Goal: Task Accomplishment & Management: Manage account settings

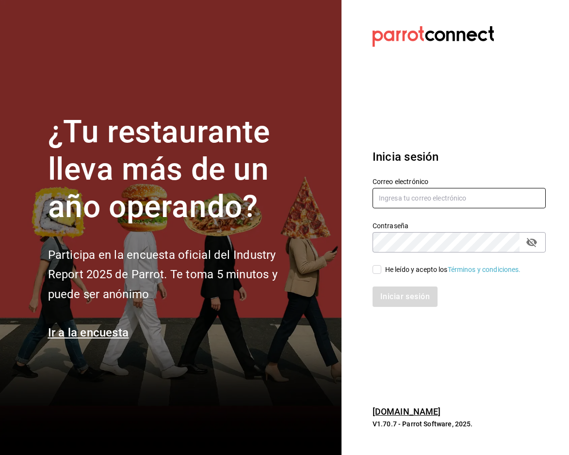
click at [430, 198] on input "text" at bounding box center [459, 198] width 173 height 20
type input "paopalzg@gmail.com"
click at [382, 268] on span "He leído y acepto los Términos y condiciones." at bounding box center [451, 269] width 140 height 10
click at [381, 268] on input "He leído y acepto los Términos y condiciones." at bounding box center [377, 269] width 9 height 9
checkbox input "true"
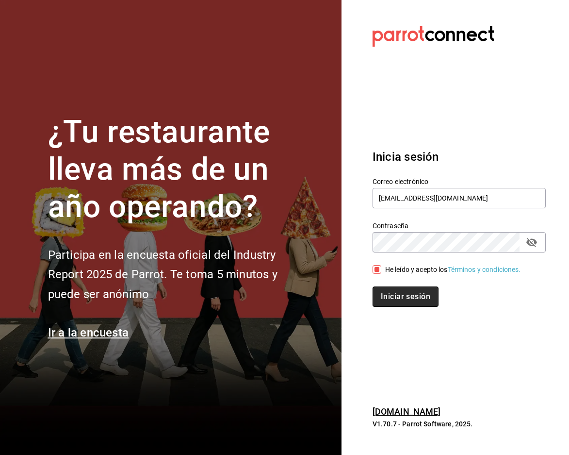
click at [395, 291] on button "Iniciar sesión" at bounding box center [406, 296] width 66 height 20
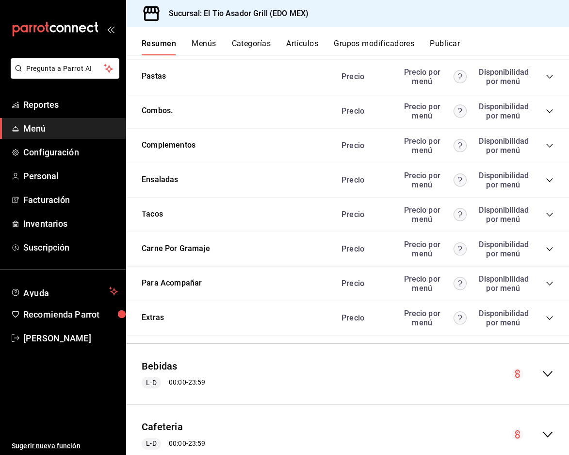
scroll to position [1890, 0]
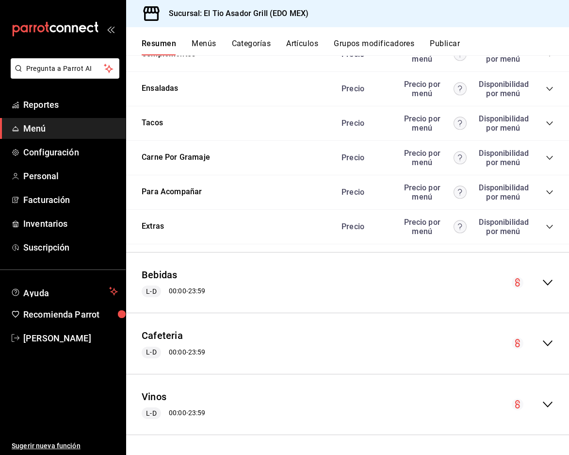
click at [543, 340] on icon "collapse-menu-row" at bounding box center [548, 343] width 12 height 12
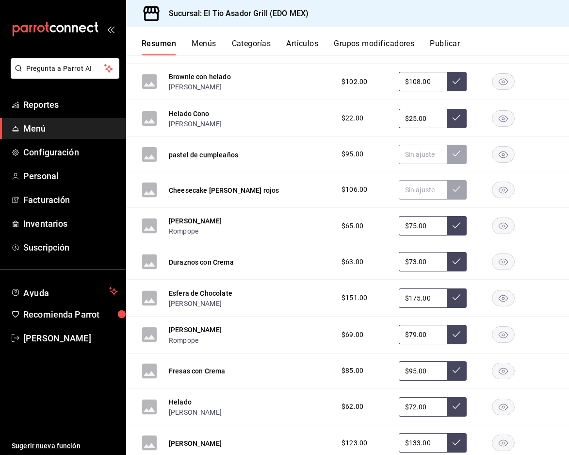
scroll to position [2860, 0]
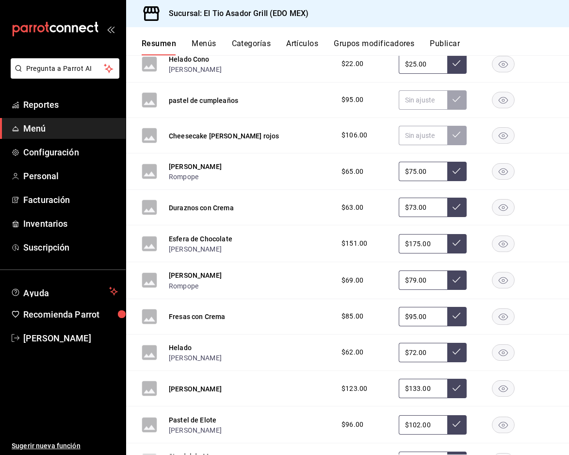
click at [505, 239] on rect "button" at bounding box center [504, 243] width 22 height 16
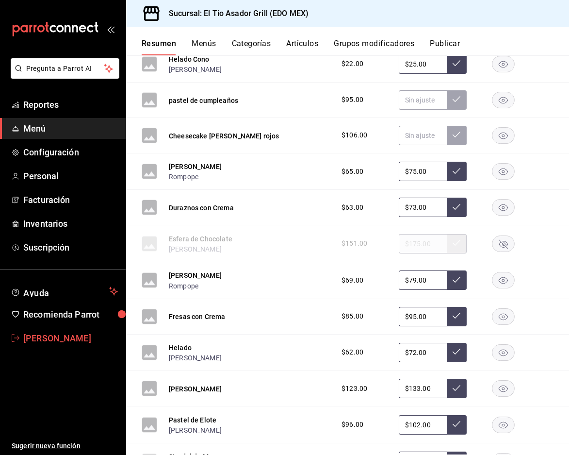
click at [60, 339] on span "[PERSON_NAME]" at bounding box center [70, 337] width 95 height 13
